Goal: Transaction & Acquisition: Purchase product/service

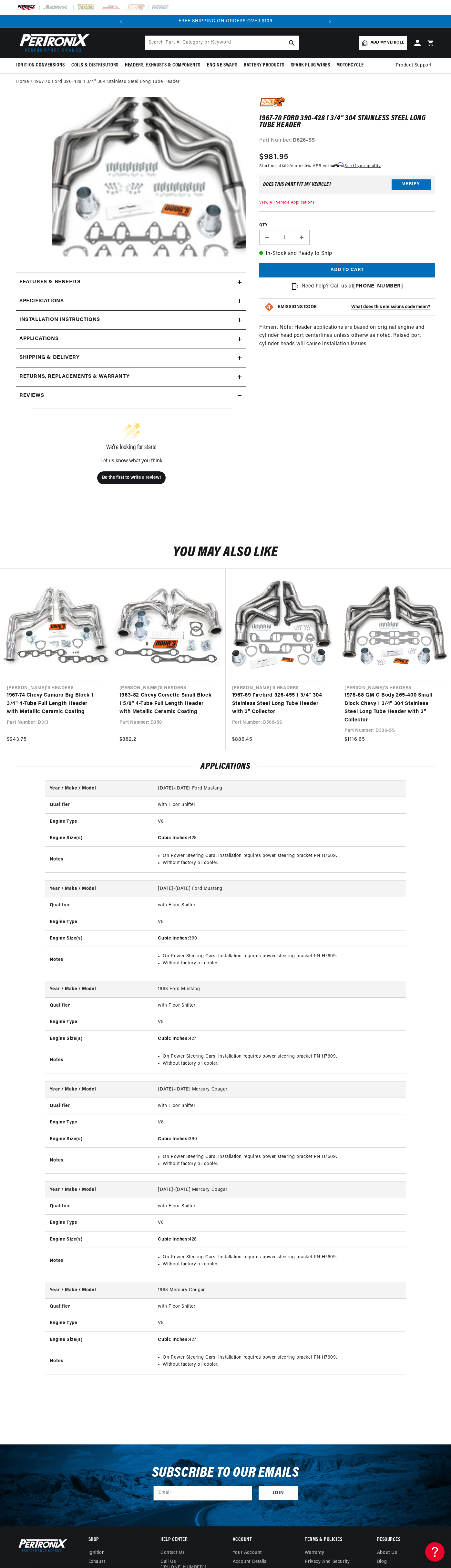
scroll to position [0, 172]
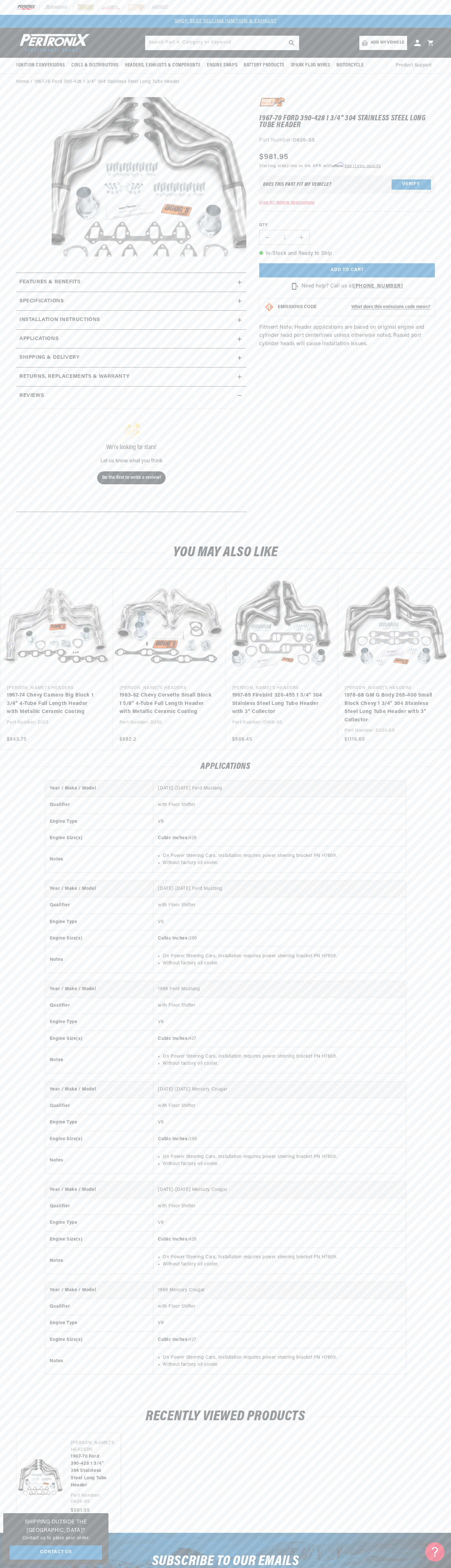
click at [35, 9] on img at bounding box center [26, 8] width 20 height 7
click at [424, 691] on link "1978-88 GM G Body 265-400 Small Block Chevy 1 3/4" 304 Stainless Steel Long Tub…" at bounding box center [391, 707] width 93 height 33
click at [426, 1568] on html "Skip to content Your cart Your cart is empty Get the right parts the first time…" at bounding box center [226, 784] width 451 height 1568
click at [23, 166] on media-gallery "Skip to product information Open media 1 in modal" at bounding box center [131, 179] width 230 height 163
